Goal: Download file/media

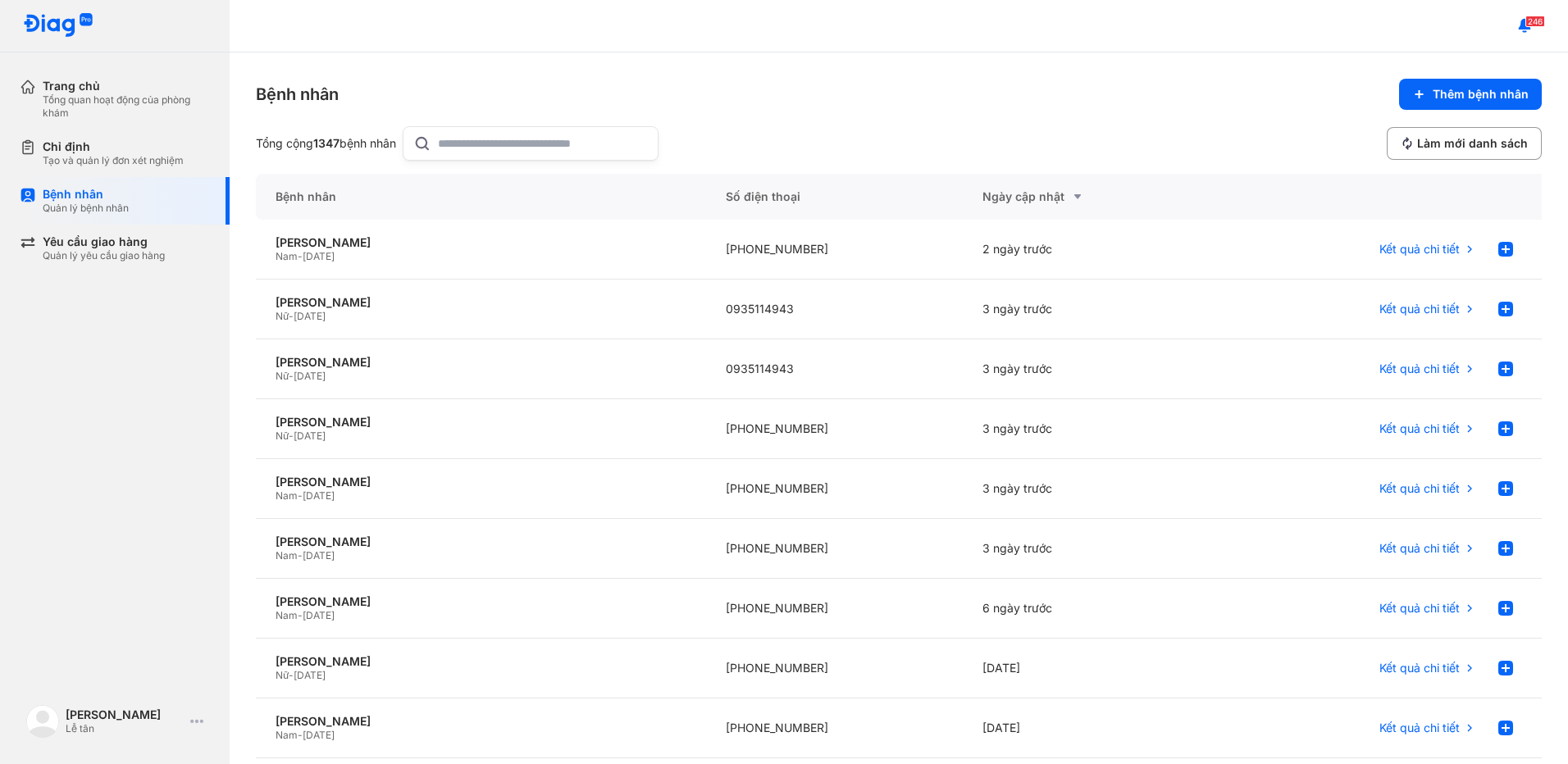
click at [431, 140] on icon at bounding box center [422, 143] width 18 height 19
click at [439, 140] on input "text" at bounding box center [543, 143] width 210 height 33
type input "**********"
click at [602, 254] on div "Nữ - 10/12/1956" at bounding box center [480, 257] width 411 height 13
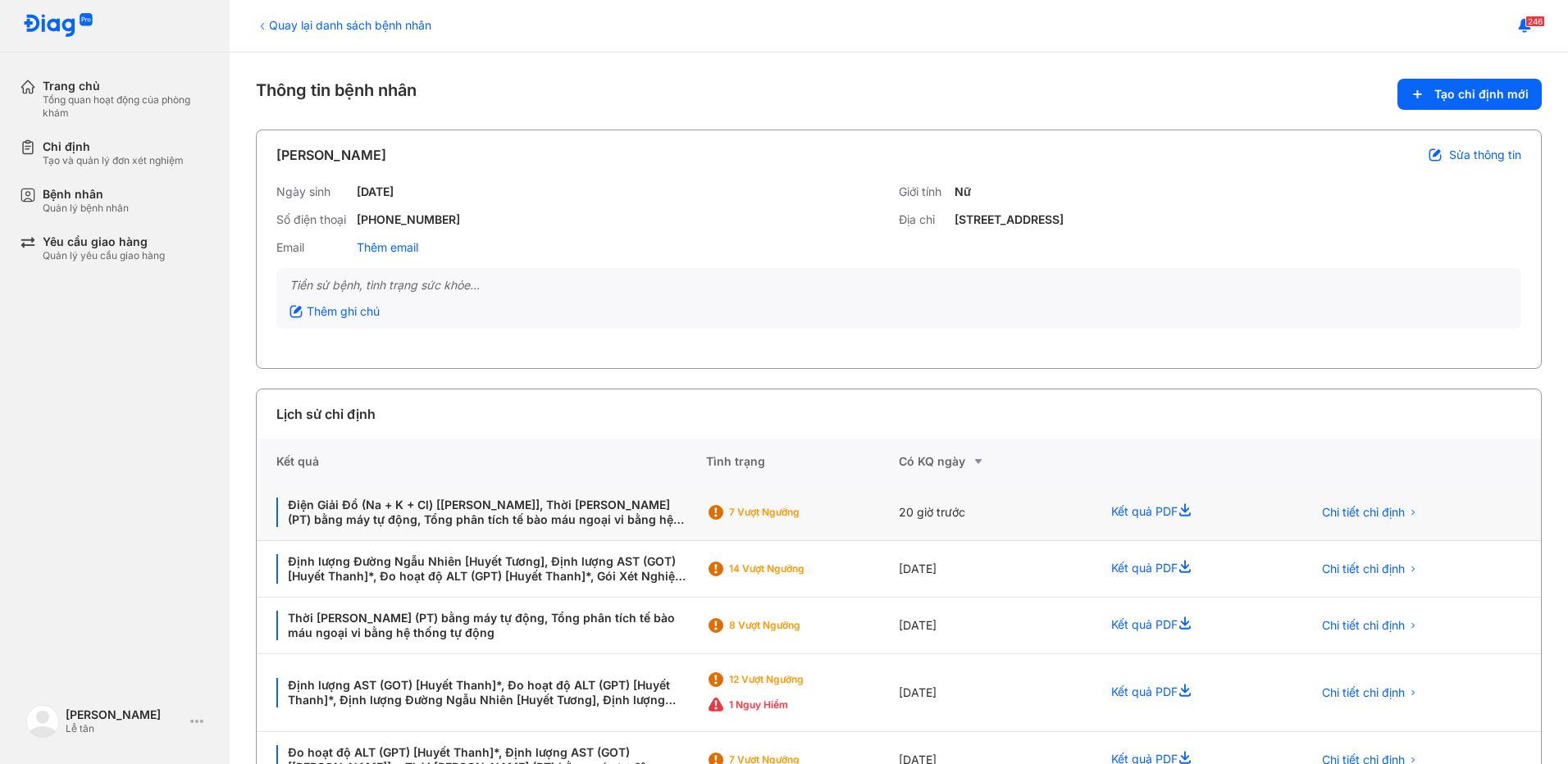
click at [931, 517] on div "20 giờ trước" at bounding box center [995, 512] width 193 height 57
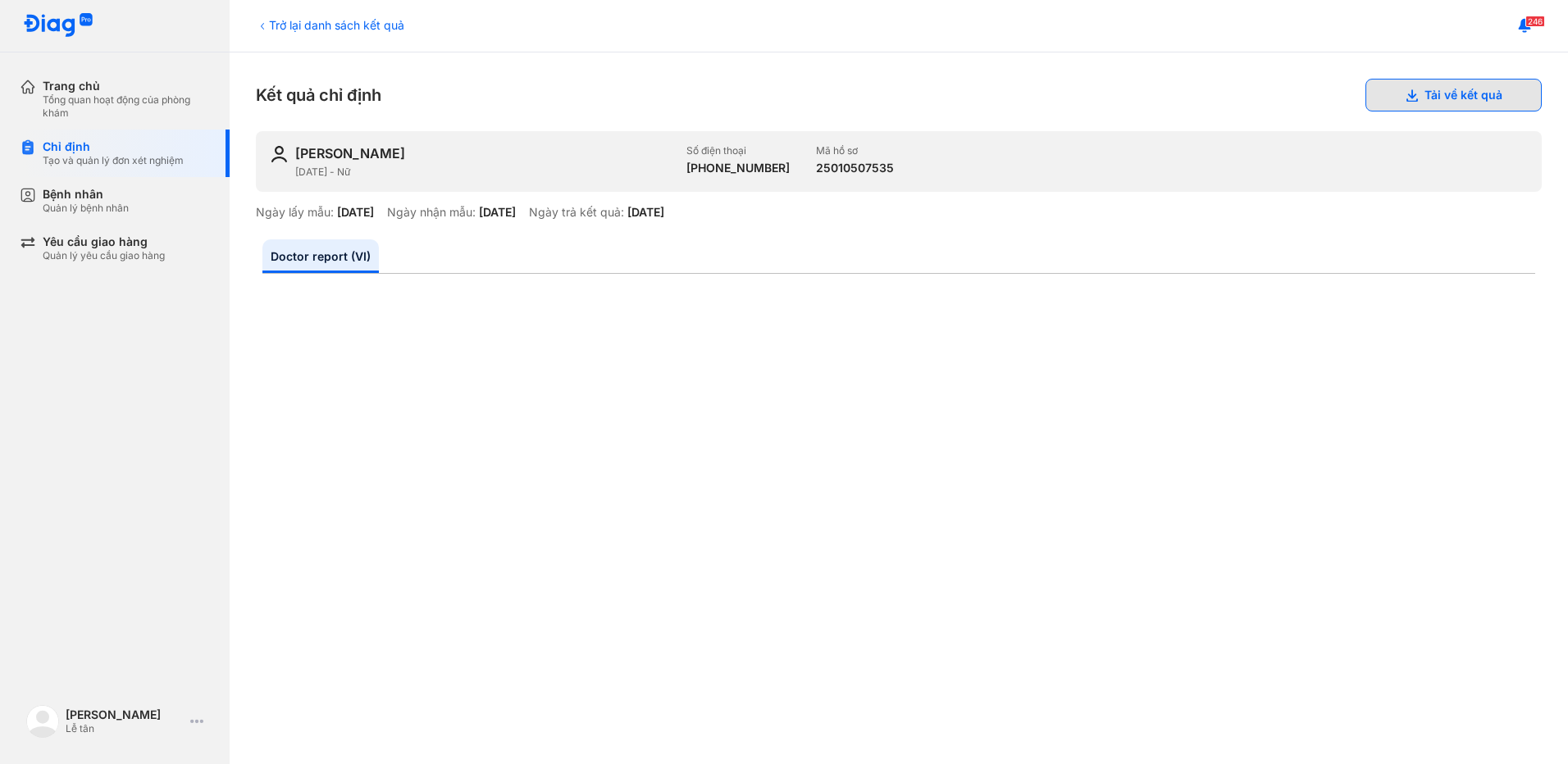
click at [1421, 86] on button "Tải về kết quả" at bounding box center [1452, 95] width 176 height 33
